Goal: Transaction & Acquisition: Purchase product/service

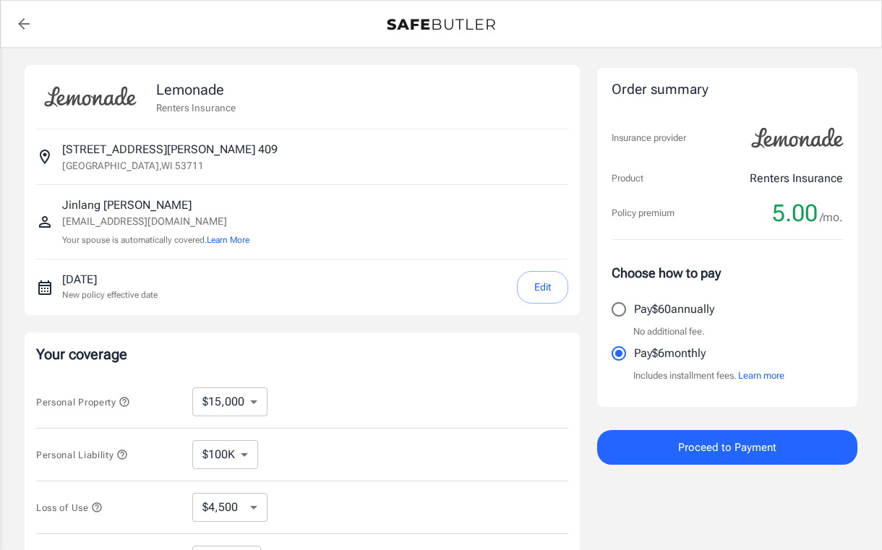
select select "15000"
select select "500"
click at [230, 406] on select "$10,000 $15,000 $20,000 $25,000 $30,000 $40,000 $50,000 $100K $150K $200K $250K" at bounding box center [229, 401] width 75 height 29
select select "10000"
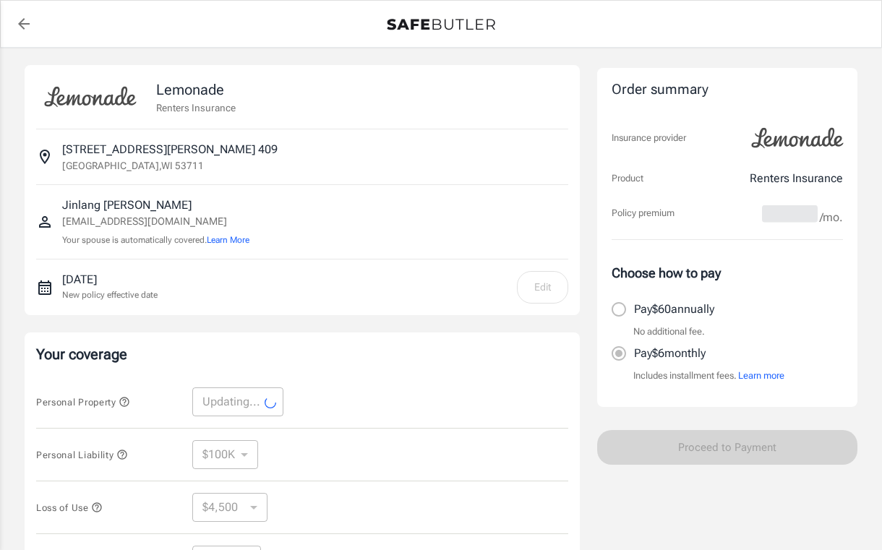
select select "10000"
select select "3000"
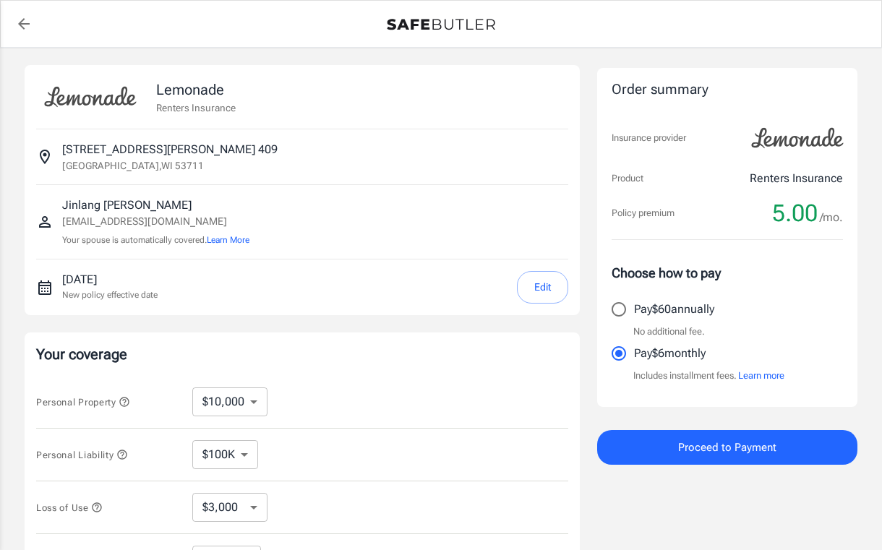
click at [236, 395] on select "$10,000 $15,000 $20,000 $25,000 $30,000 $40,000 $50,000 $100K $150K $200K $250K" at bounding box center [229, 401] width 75 height 29
select select "15000"
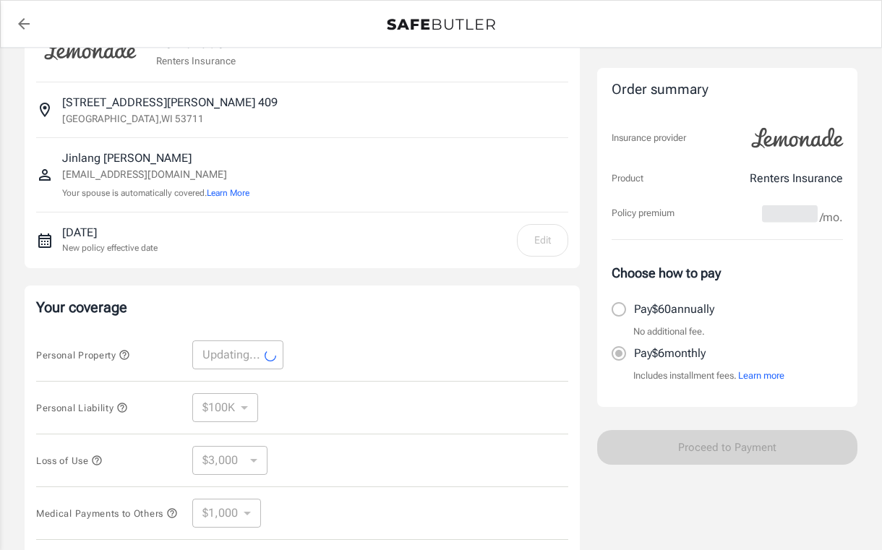
scroll to position [68, 0]
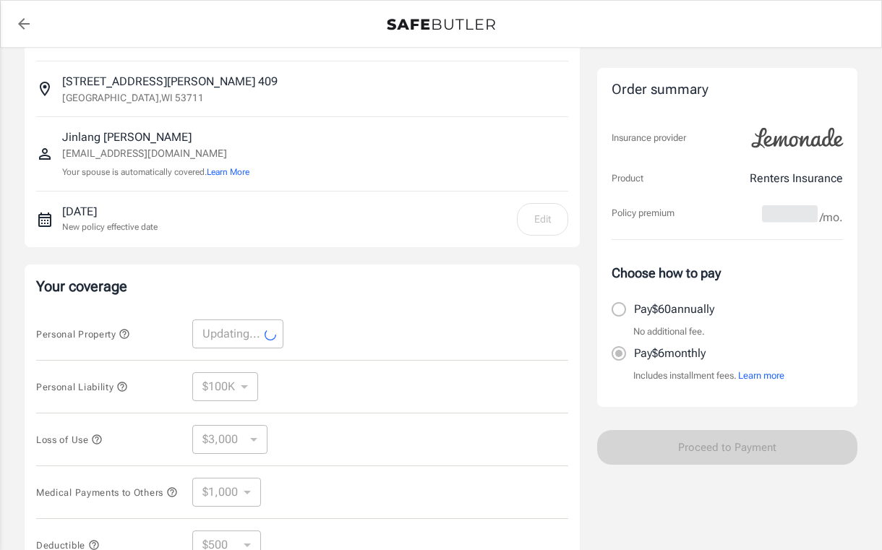
select select "15000"
select select "4500"
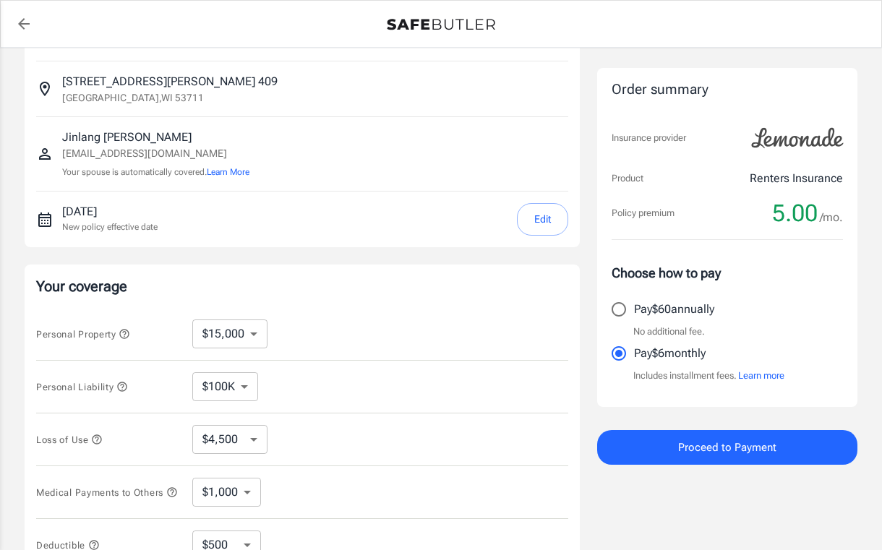
click at [245, 335] on select "$10,000 $15,000 $20,000 $25,000 $30,000 $40,000 $50,000 $100K $150K $200K $250K" at bounding box center [229, 334] width 75 height 29
select select "20000"
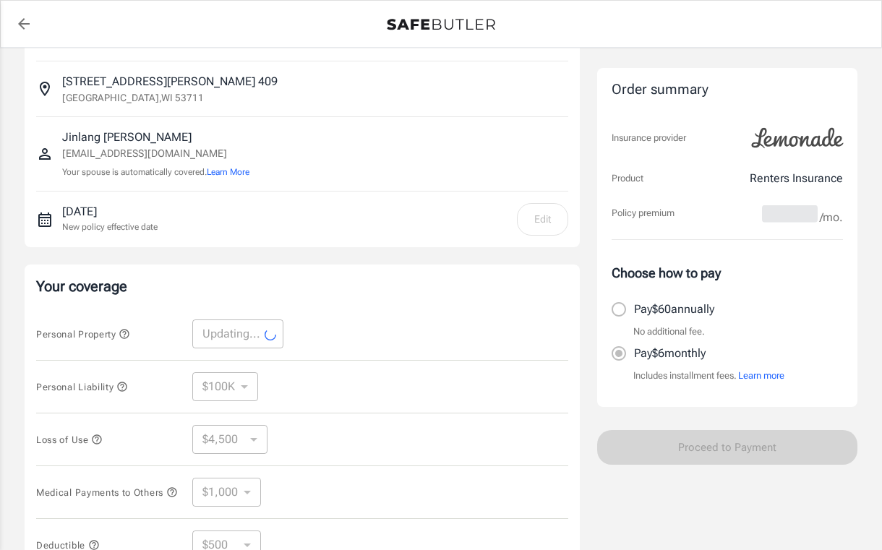
select select "20000"
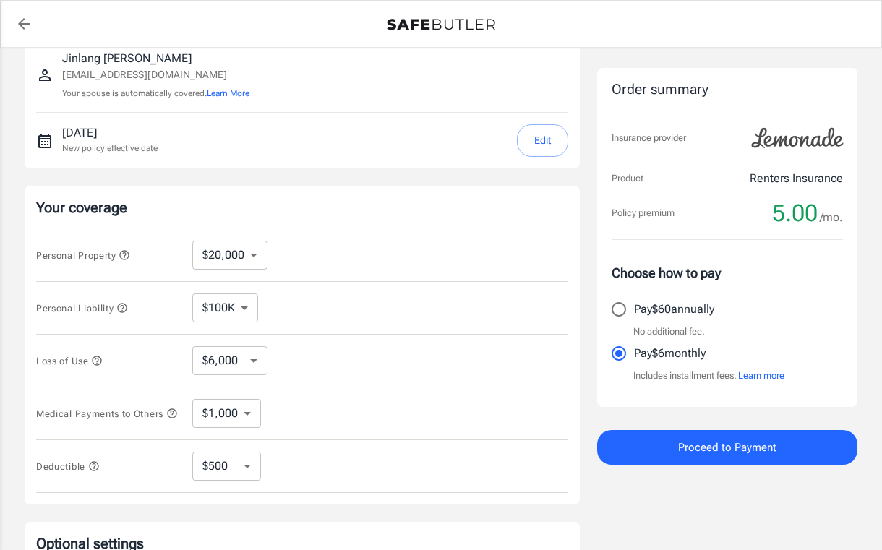
scroll to position [160, 0]
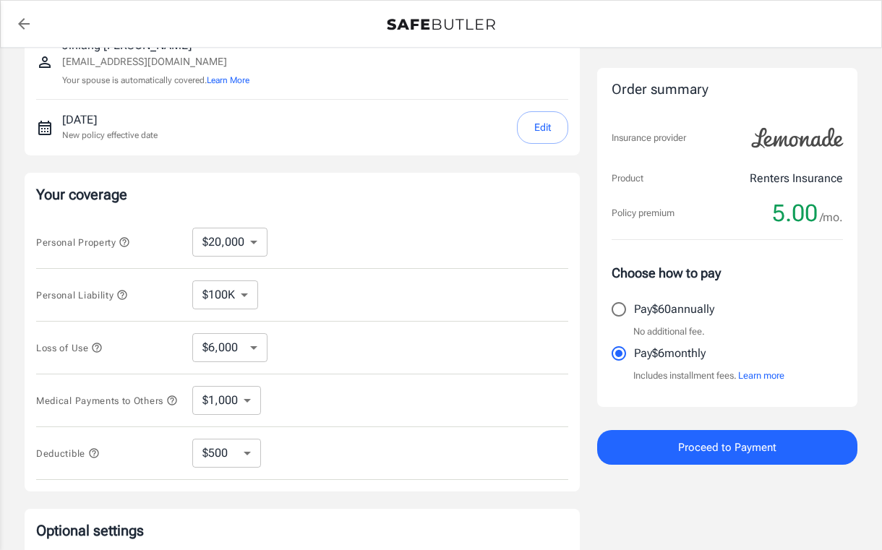
click at [240, 353] on select "$6,000 $9,000 $15,000 $24,000 $36,000 $54,000 $81,000 $120K $177K $198K" at bounding box center [229, 347] width 75 height 29
select select "9000"
click at [236, 356] on select "$6,000 $9,000 $15,000 $24,000 $36,000 $54,000 $81,000 $120K $177K $198K" at bounding box center [229, 347] width 75 height 29
select select "6000"
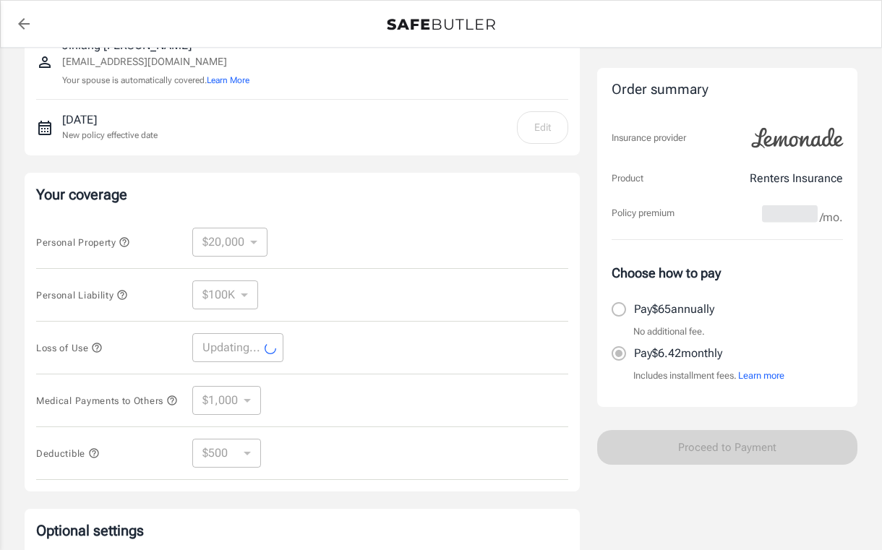
select select "6000"
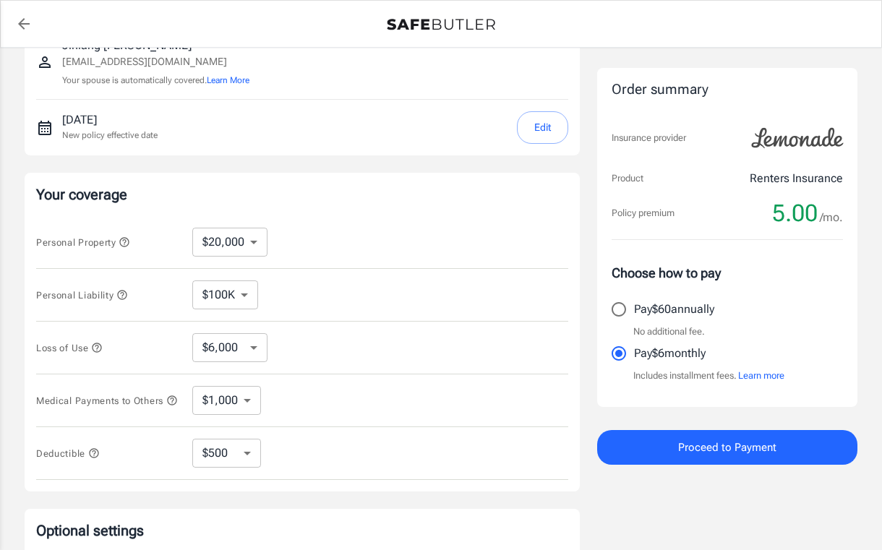
click at [241, 459] on select "$250 $500 $1,000 $2,500" at bounding box center [226, 453] width 69 height 29
select select "250"
click at [235, 463] on select "$250 $500 $1,000 $2,500" at bounding box center [226, 453] width 69 height 29
click at [239, 461] on select "$250 $500 $1,000 $2,500" at bounding box center [226, 453] width 69 height 29
click at [192, 444] on select "$250 $500 $1,000 $2,500" at bounding box center [226, 453] width 69 height 29
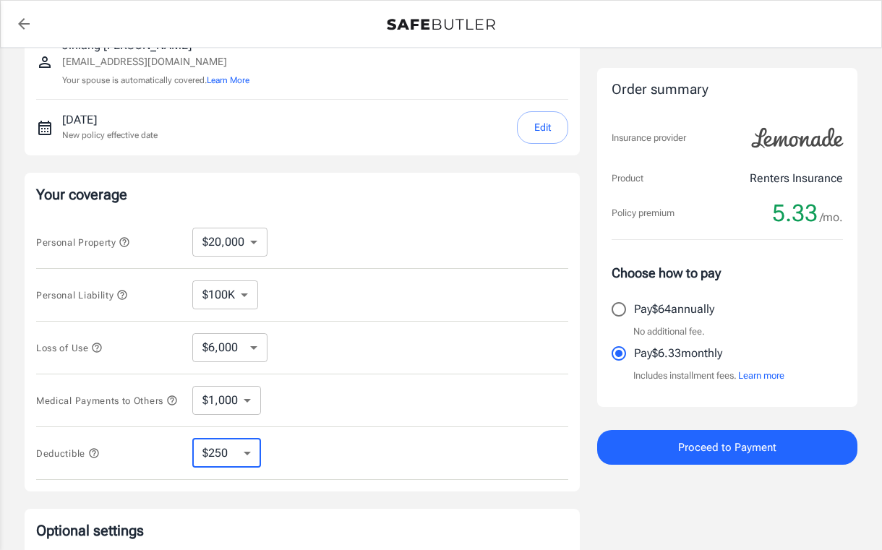
click at [234, 465] on select "$250 $500 $1,000 $2,500" at bounding box center [226, 453] width 69 height 29
select select "500"
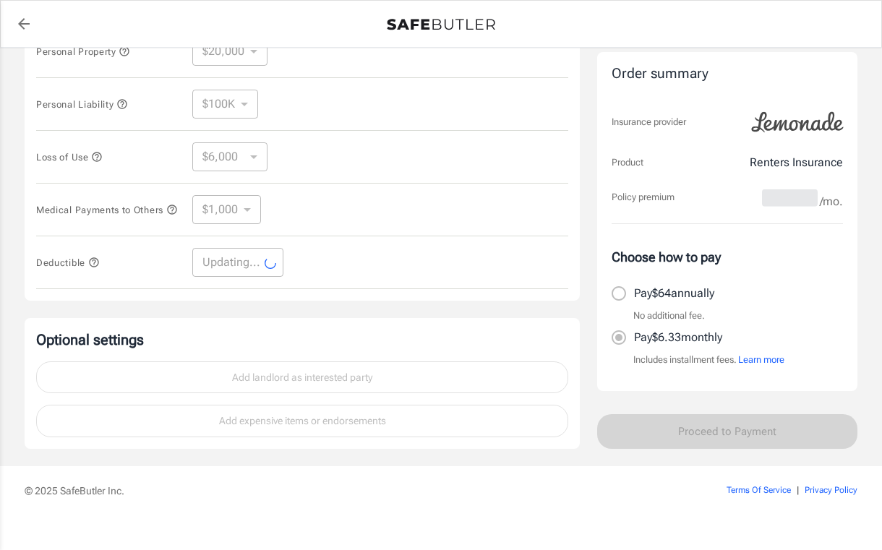
scroll to position [357, 0]
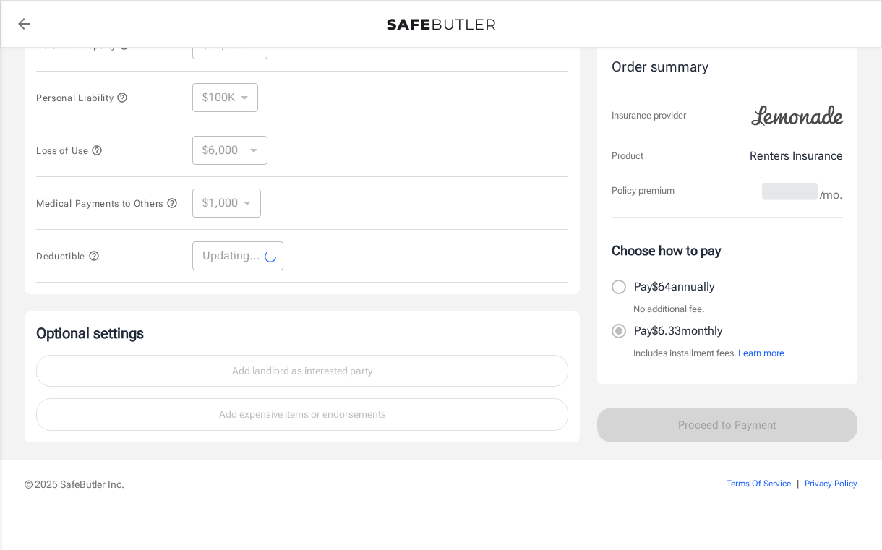
select select "500"
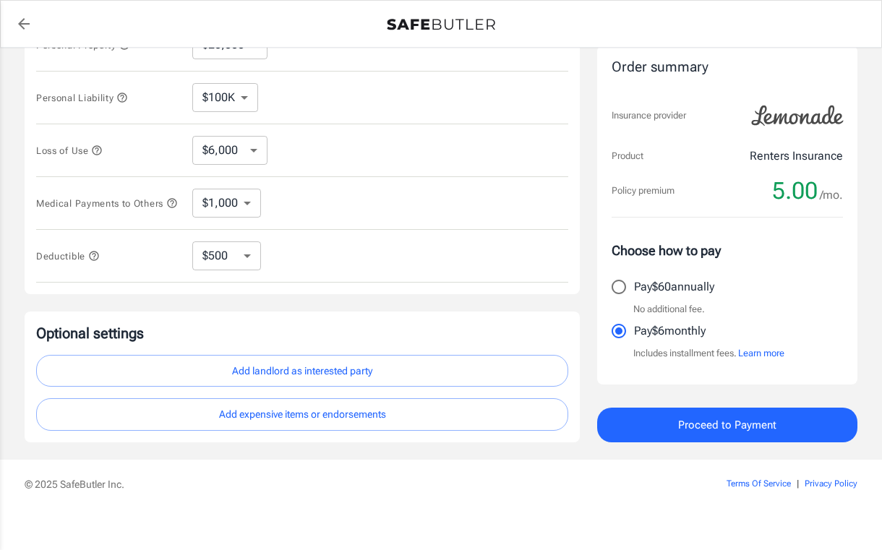
click at [689, 296] on p "Pay $60 annually" at bounding box center [674, 286] width 80 height 17
click at [634, 300] on input "Pay $60 annually" at bounding box center [619, 287] width 30 height 30
radio input "true"
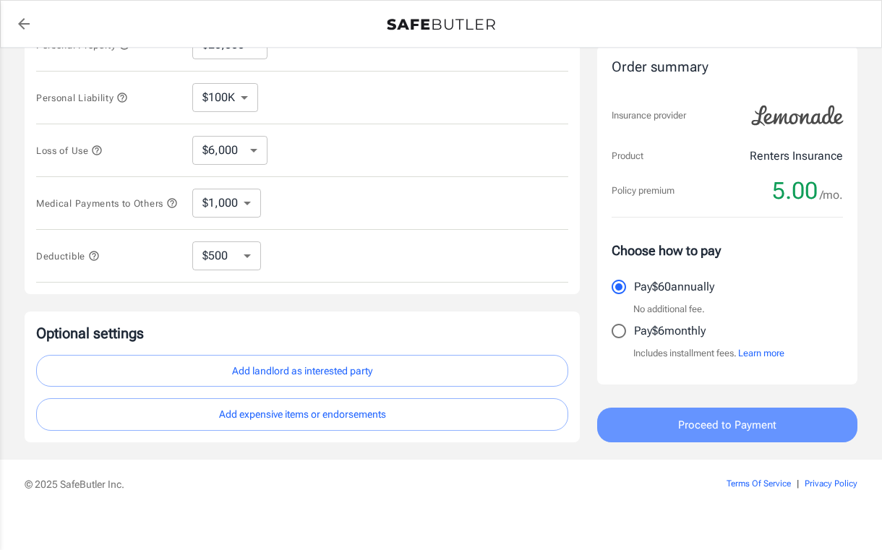
click at [713, 427] on span "Proceed to Payment" at bounding box center [727, 425] width 98 height 19
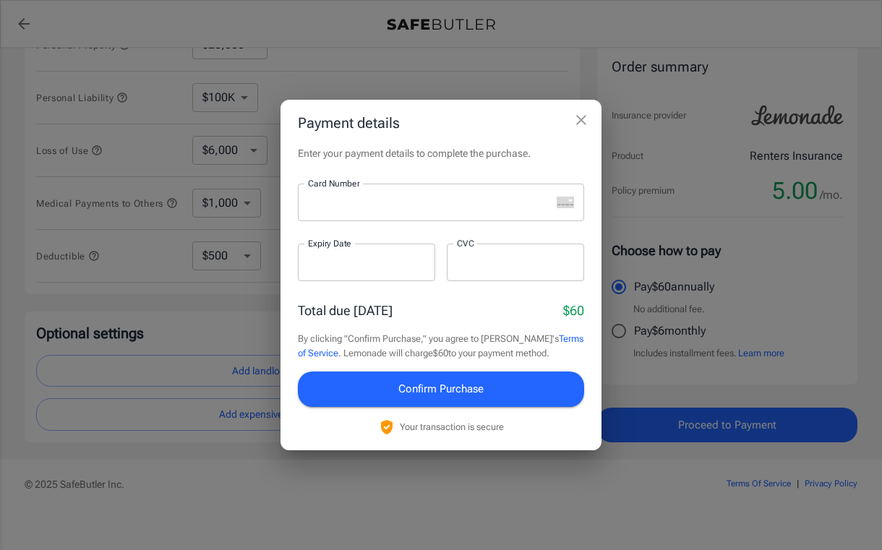
click at [414, 212] on div at bounding box center [424, 203] width 253 height 38
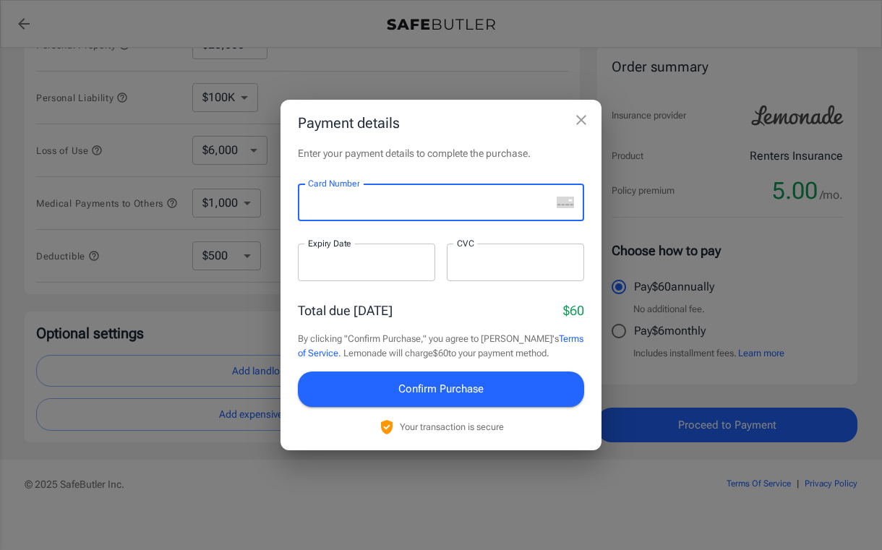
click at [509, 228] on p "​" at bounding box center [441, 230] width 266 height 14
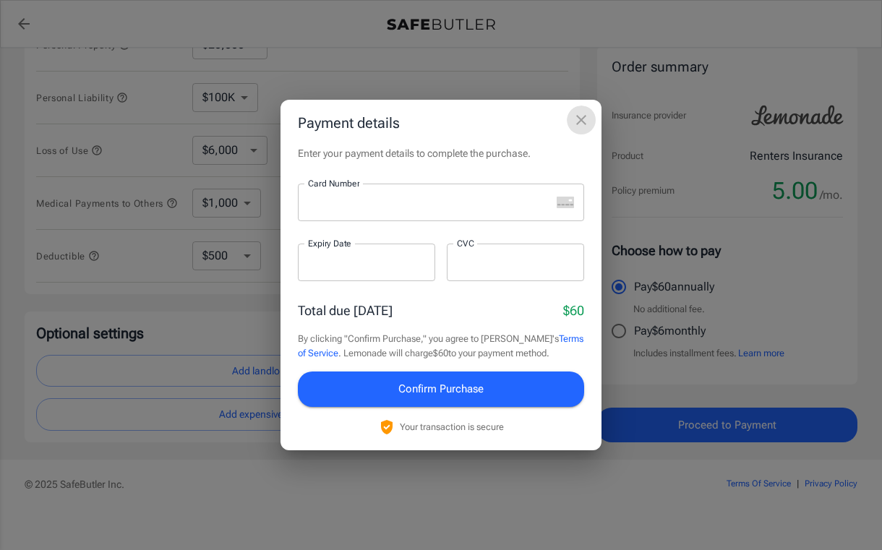
click at [590, 119] on button "close" at bounding box center [581, 120] width 29 height 29
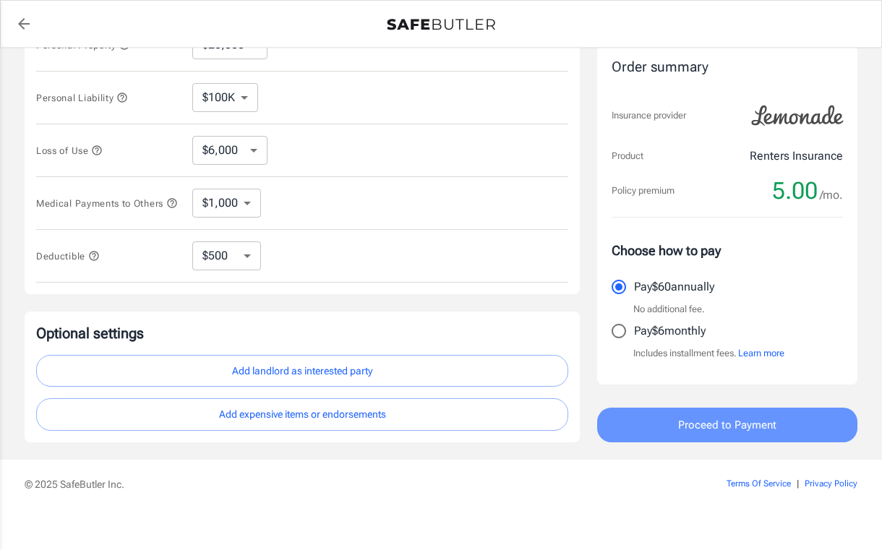
click at [682, 432] on span "Proceed to Payment" at bounding box center [727, 425] width 98 height 19
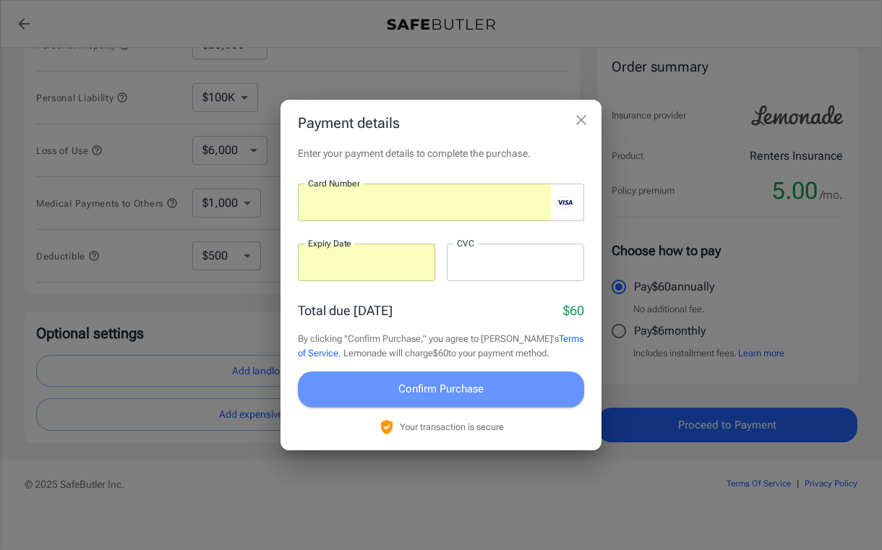
click at [489, 394] on button "Confirm Purchase" at bounding box center [441, 389] width 286 height 35
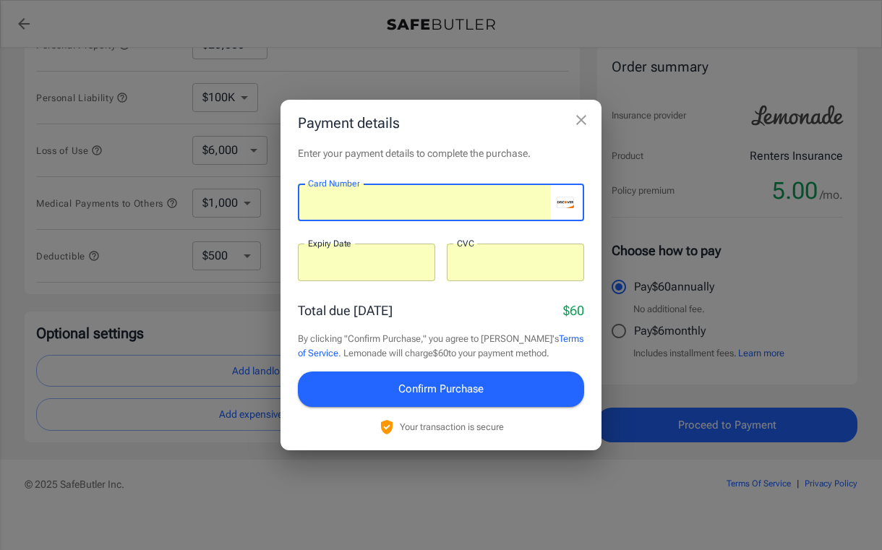
click at [532, 390] on button "Confirm Purchase" at bounding box center [441, 389] width 286 height 35
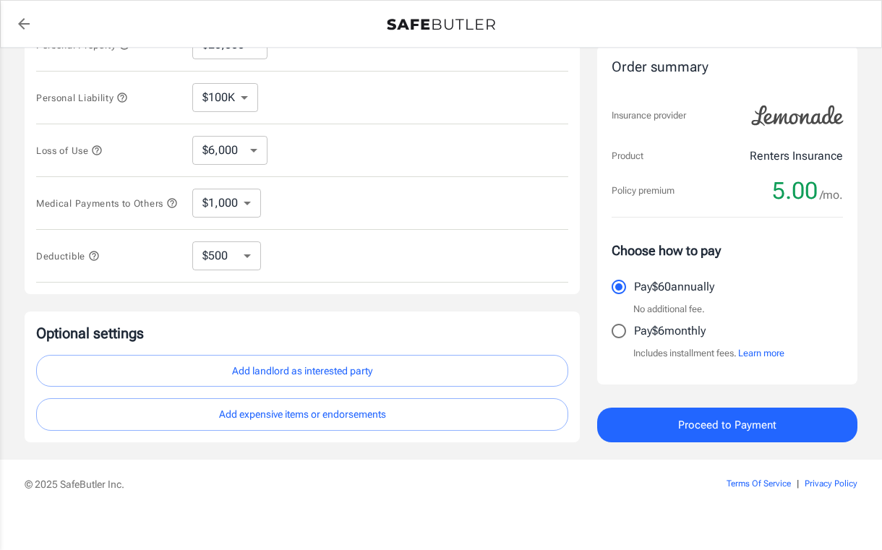
scroll to position [315, 0]
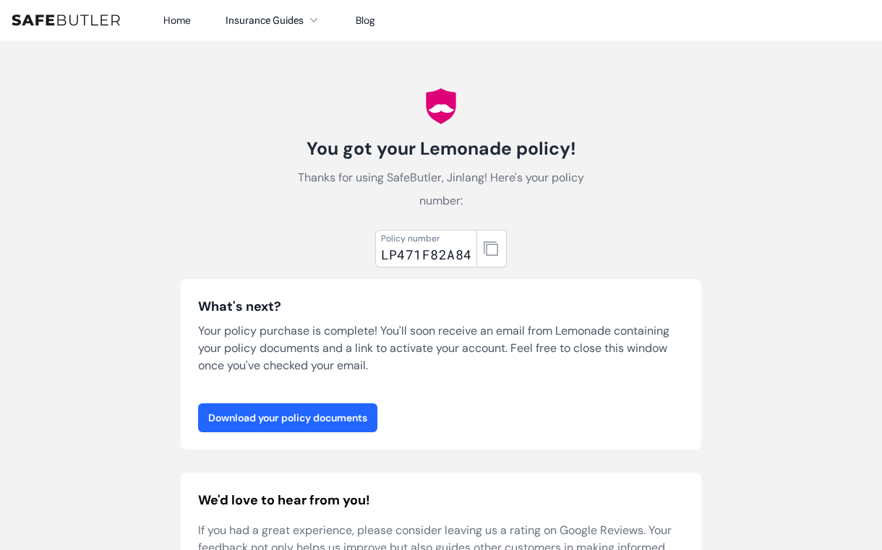
click at [339, 414] on link "Download your policy documents" at bounding box center [287, 417] width 179 height 29
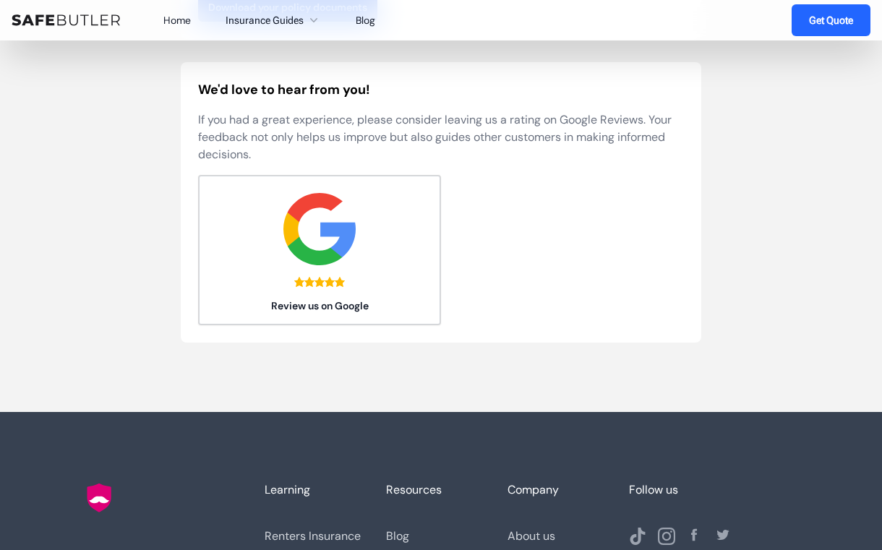
scroll to position [414, 0]
